Goal: Task Accomplishment & Management: Manage account settings

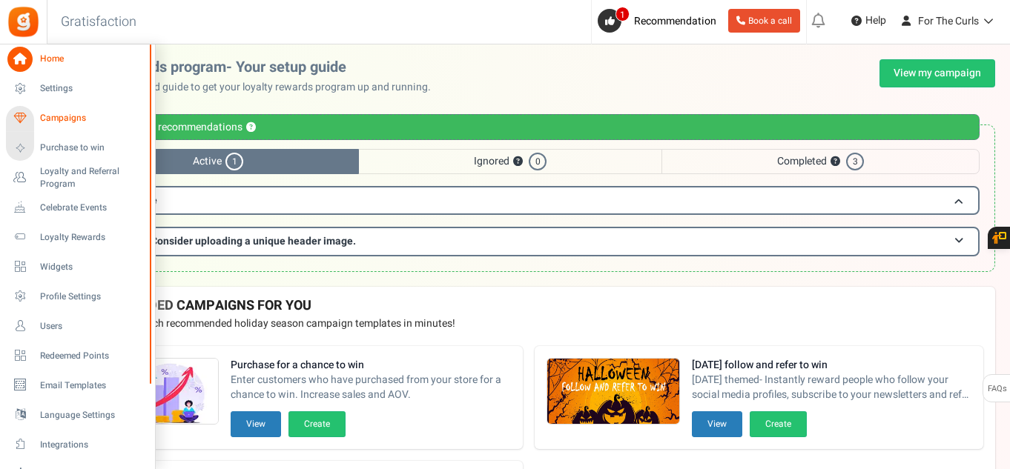
click at [67, 116] on span "Campaigns" at bounding box center [92, 118] width 104 height 13
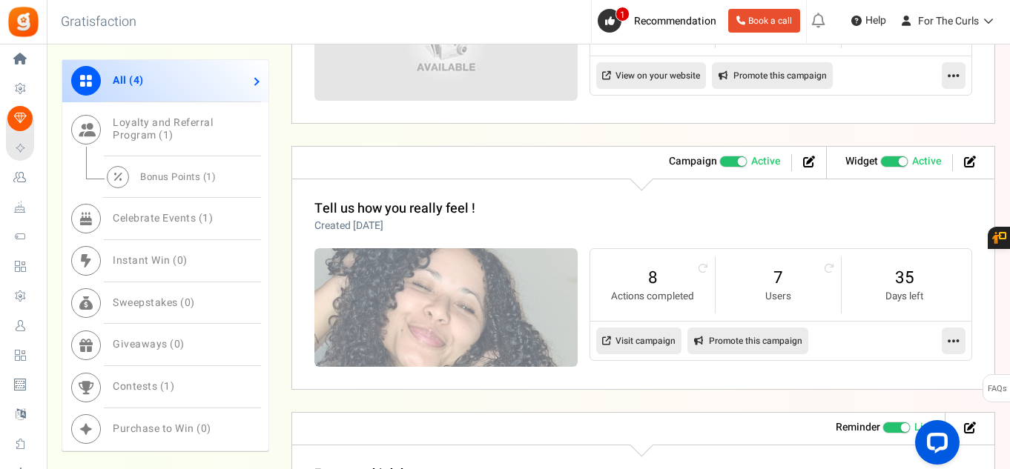
scroll to position [890, 0]
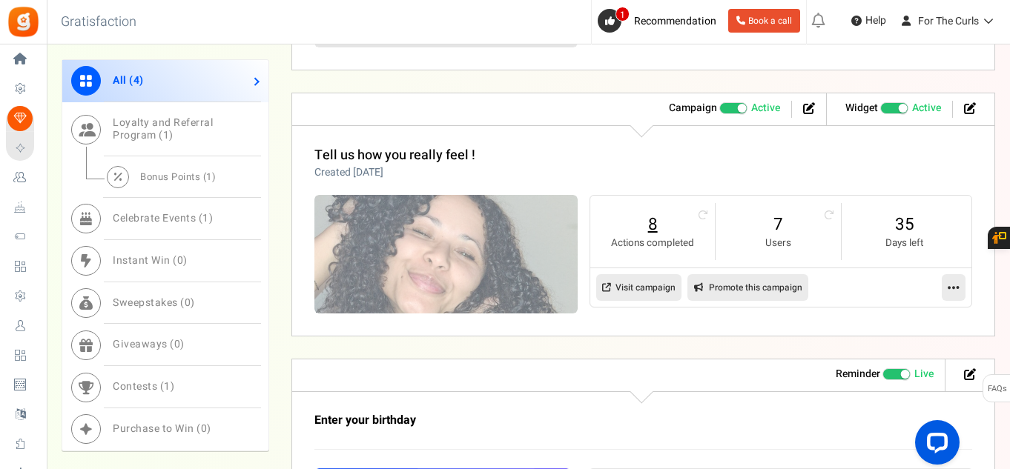
click at [650, 223] on link "8" at bounding box center [653, 225] width 96 height 24
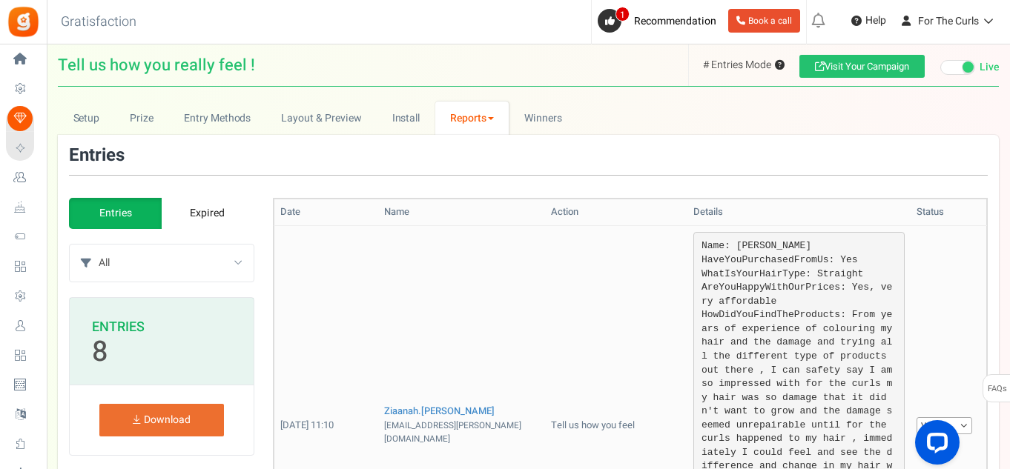
click at [960, 418] on link "Valid" at bounding box center [945, 426] width 56 height 17
click at [954, 307] on td "Valid Valid Invalid" at bounding box center [949, 425] width 76 height 400
click at [545, 257] on td "Tell us how you feel" at bounding box center [616, 425] width 142 height 400
click at [572, 119] on link "Winners Winner Draw" at bounding box center [543, 118] width 68 height 33
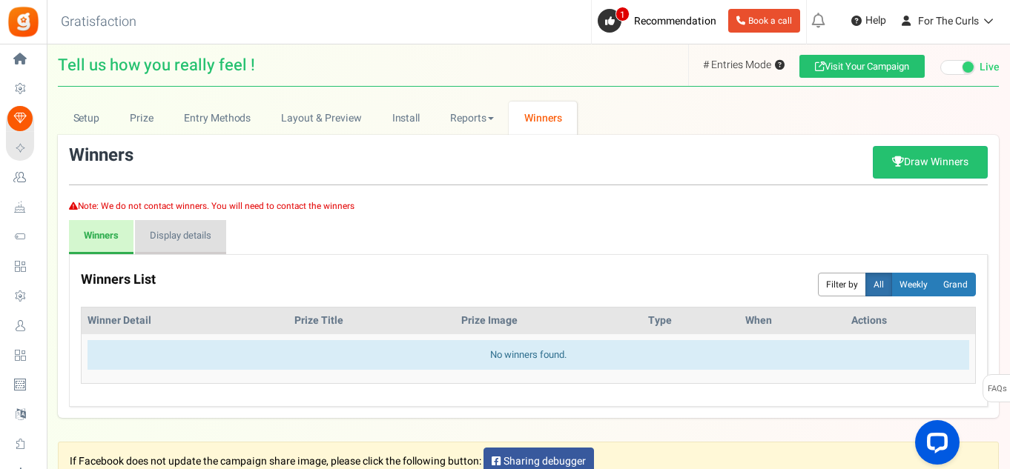
click at [187, 248] on link "Display details" at bounding box center [180, 237] width 91 height 34
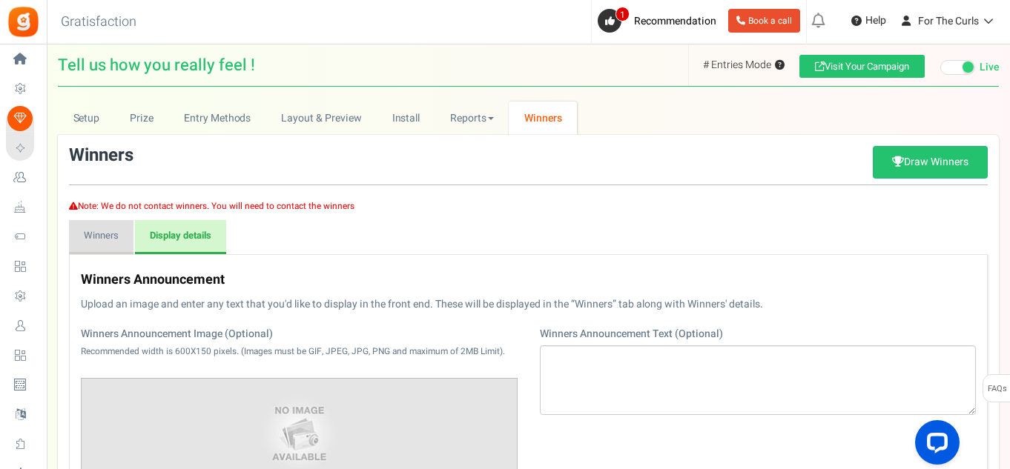
click at [95, 232] on link "Winners" at bounding box center [101, 237] width 65 height 34
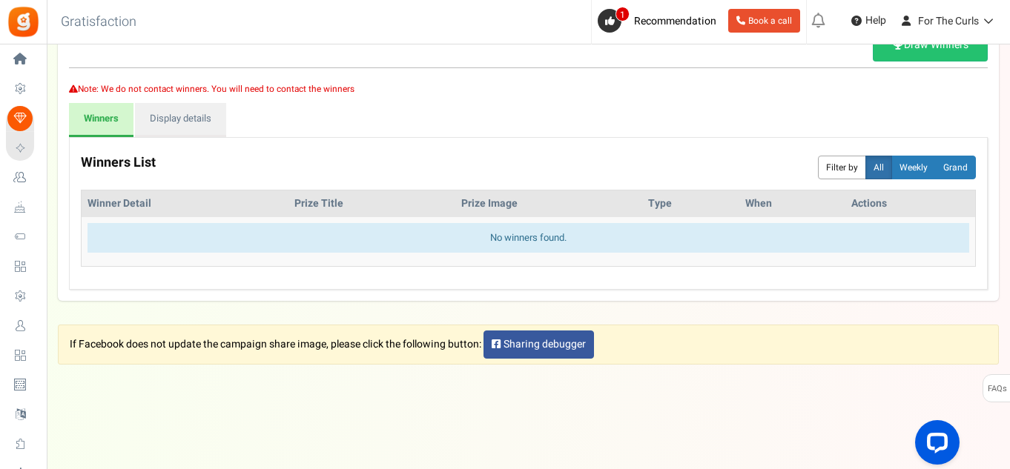
scroll to position [43, 0]
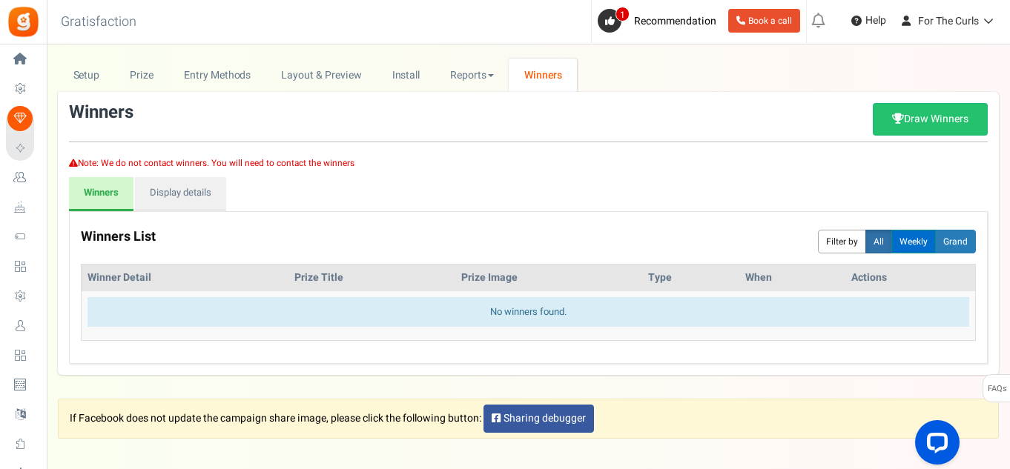
click at [917, 248] on button "Weekly" at bounding box center [914, 242] width 45 height 24
click at [975, 249] on button "Grand" at bounding box center [955, 242] width 41 height 24
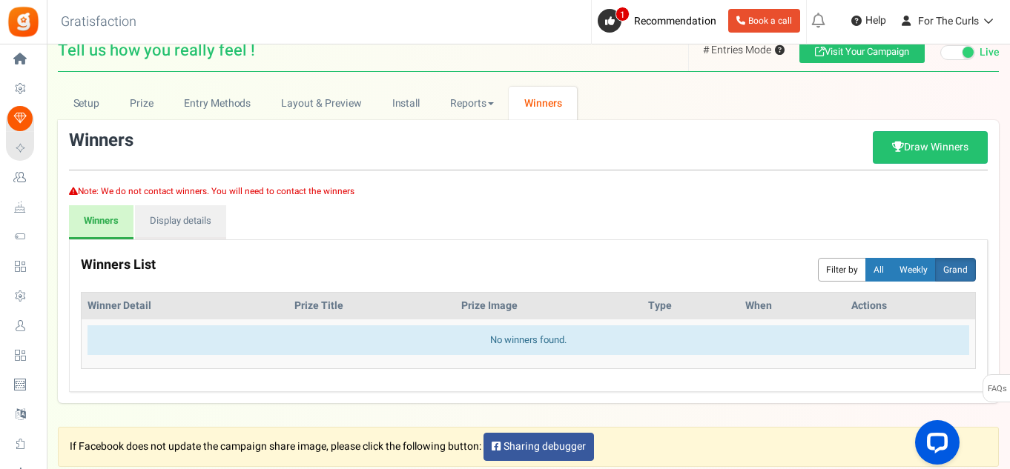
scroll to position [0, 0]
